Goal: Information Seeking & Learning: Learn about a topic

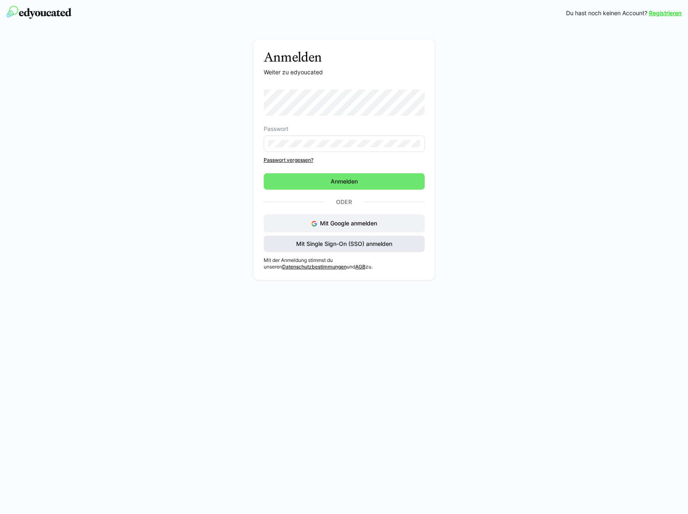
drag, startPoint x: 352, startPoint y: 246, endPoint x: 368, endPoint y: 249, distance: 15.5
click at [352, 246] on span "Mit Single Sign-On (SSO) anmelden" at bounding box center [344, 244] width 99 height 8
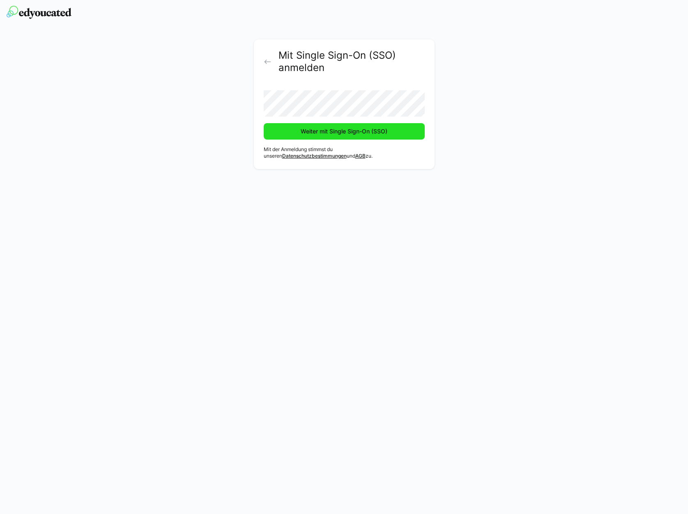
click at [309, 130] on span "Weiter mit Single Sign-On (SSO)" at bounding box center [343, 131] width 89 height 8
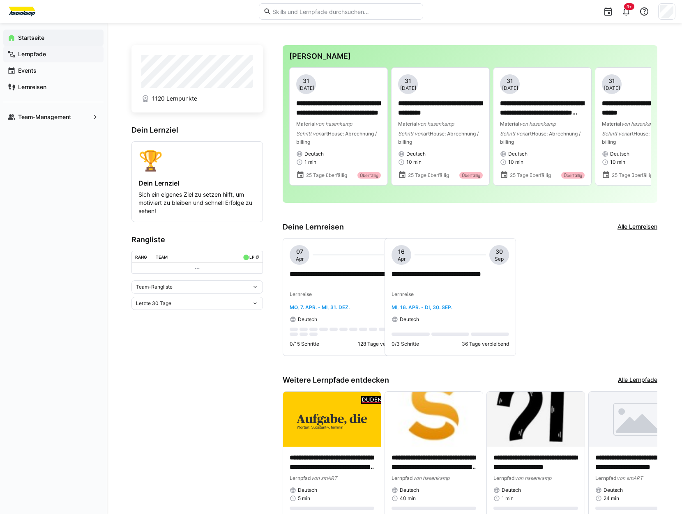
click at [0, 0] on app-navigation-label "Lernpfade" at bounding box center [0, 0] width 0 height 0
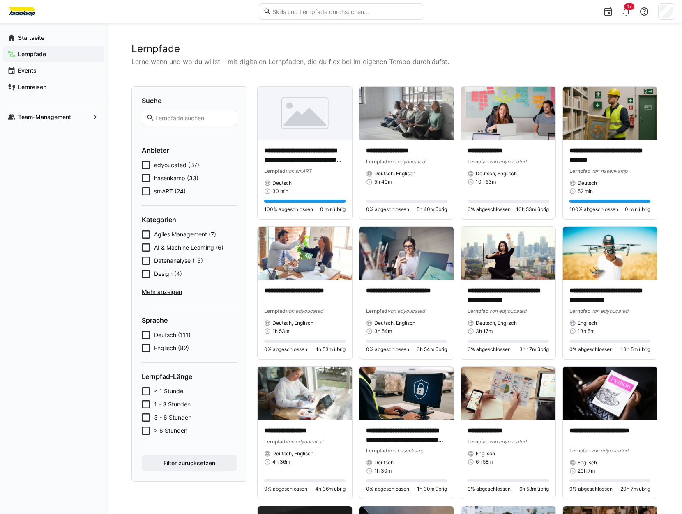
click at [146, 193] on icon at bounding box center [146, 191] width 8 height 8
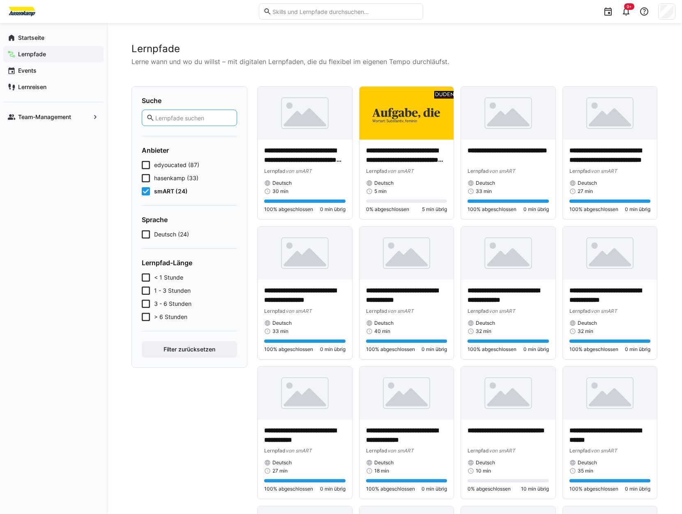
click at [184, 120] on input "text" at bounding box center [193, 117] width 78 height 7
type input "smart"
click at [142, 341] on button "Filter zurücksetzen" at bounding box center [189, 349] width 95 height 16
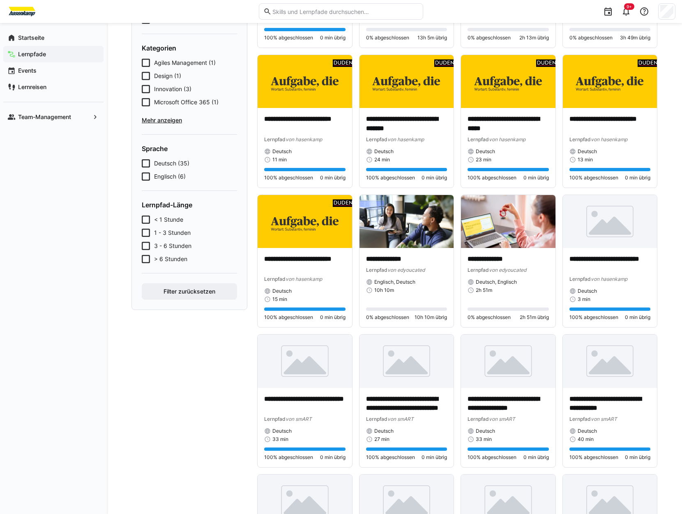
scroll to position [246, 0]
